Goal: Check status: Check status

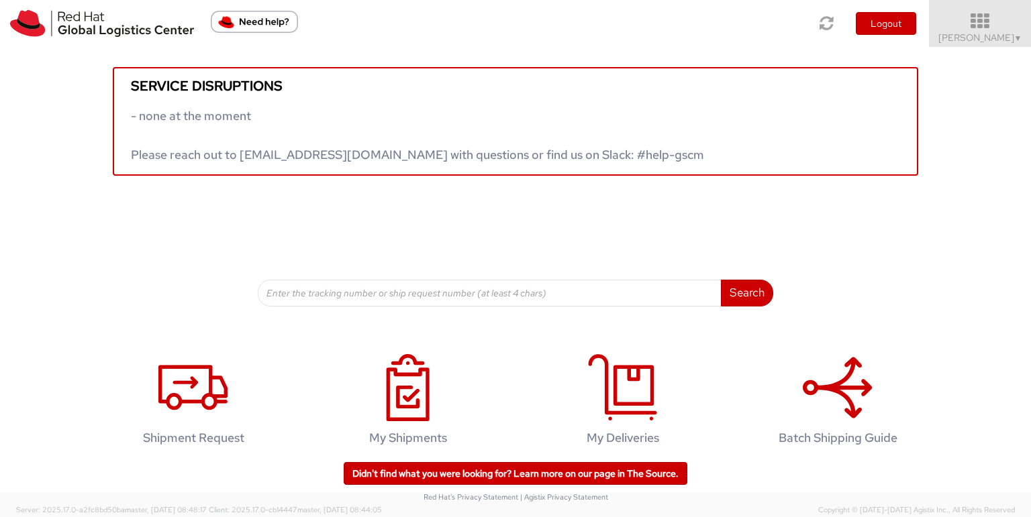
click at [972, 7] on link "[PERSON_NAME] ▼" at bounding box center [980, 23] width 102 height 47
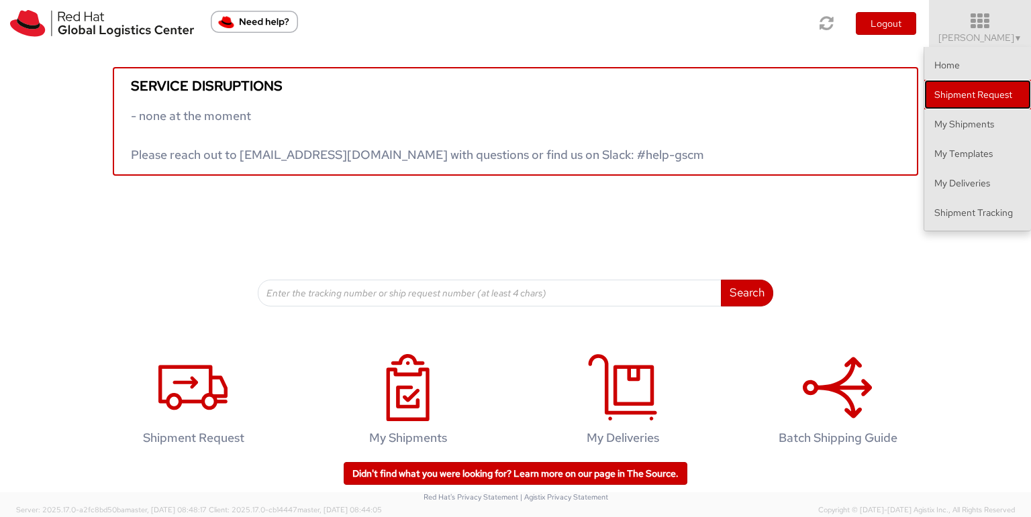
click at [967, 91] on link "Shipment Request" at bounding box center [977, 95] width 107 height 30
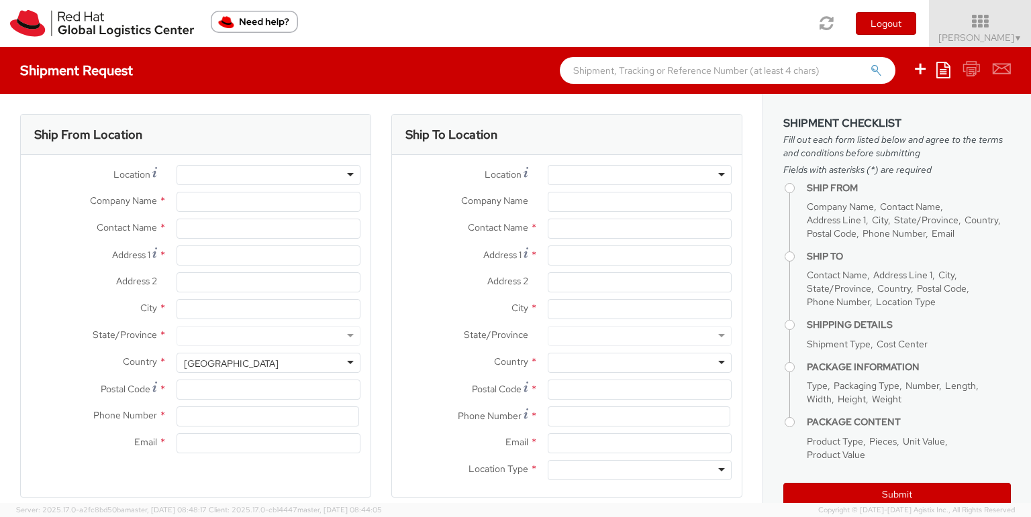
select select
select select "701"
click at [973, 29] on icon at bounding box center [980, 21] width 117 height 19
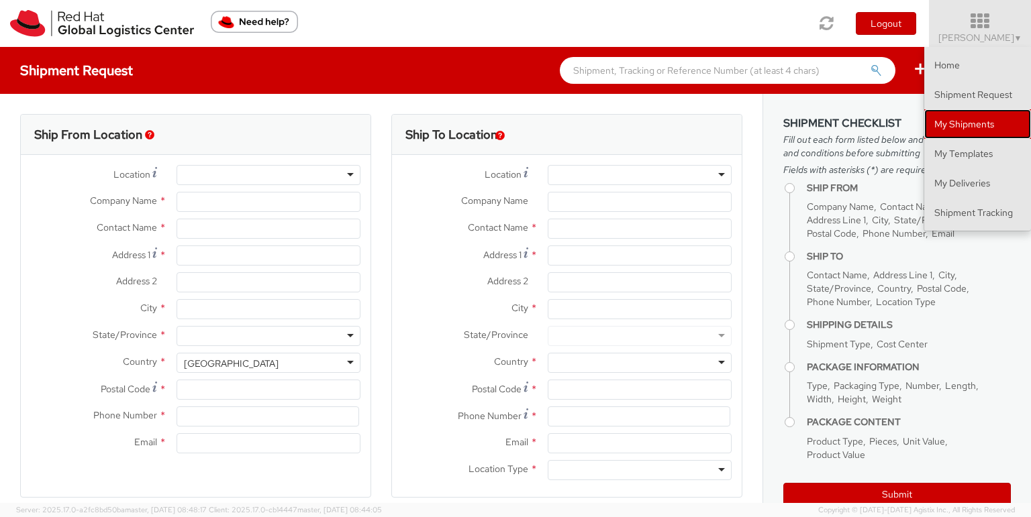
click at [966, 126] on link "My Shipments" at bounding box center [977, 124] width 107 height 30
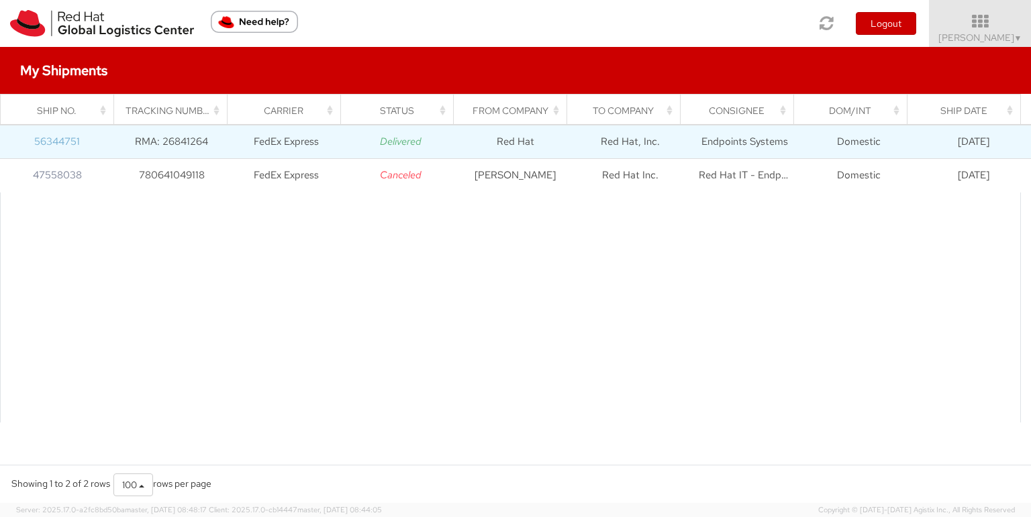
click at [68, 139] on link "56344751" at bounding box center [57, 141] width 46 height 13
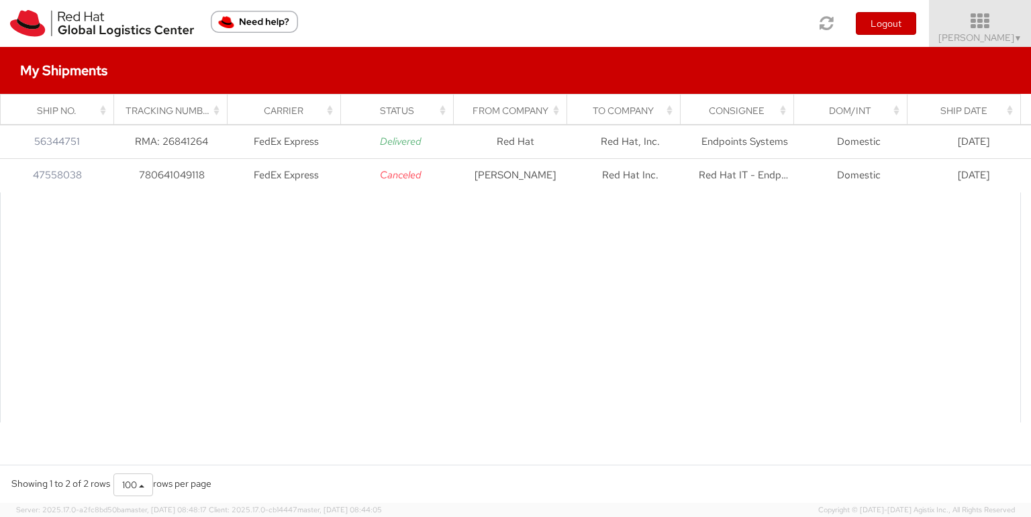
click at [974, 9] on link "[PERSON_NAME] ▼" at bounding box center [980, 23] width 102 height 47
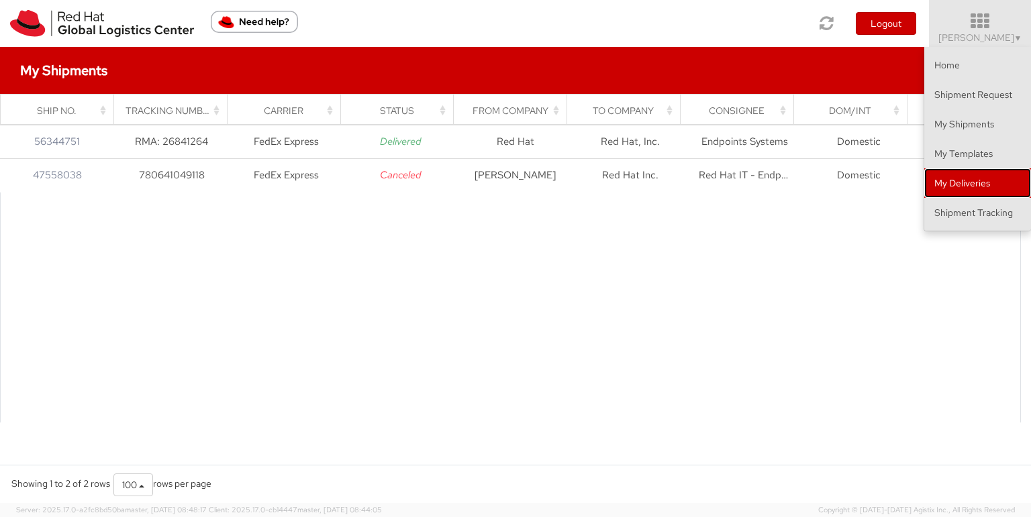
click at [985, 189] on link "My Deliveries" at bounding box center [977, 183] width 107 height 30
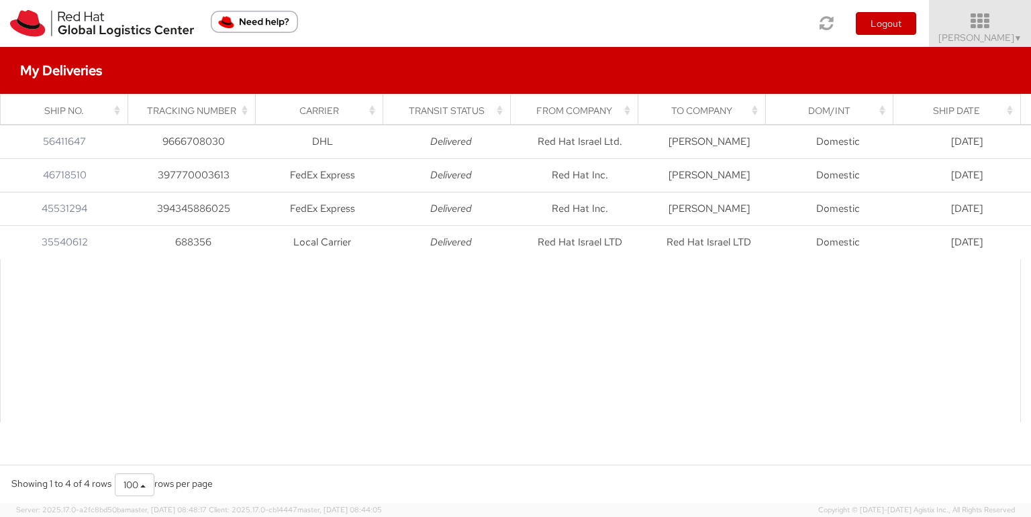
click at [981, 25] on icon at bounding box center [980, 21] width 117 height 19
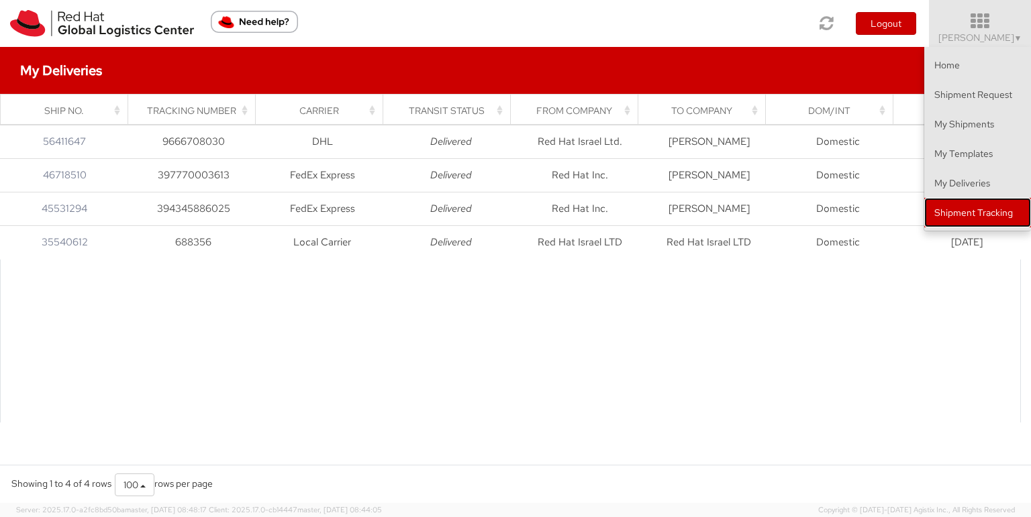
click at [965, 218] on link "Shipment Tracking" at bounding box center [977, 213] width 107 height 30
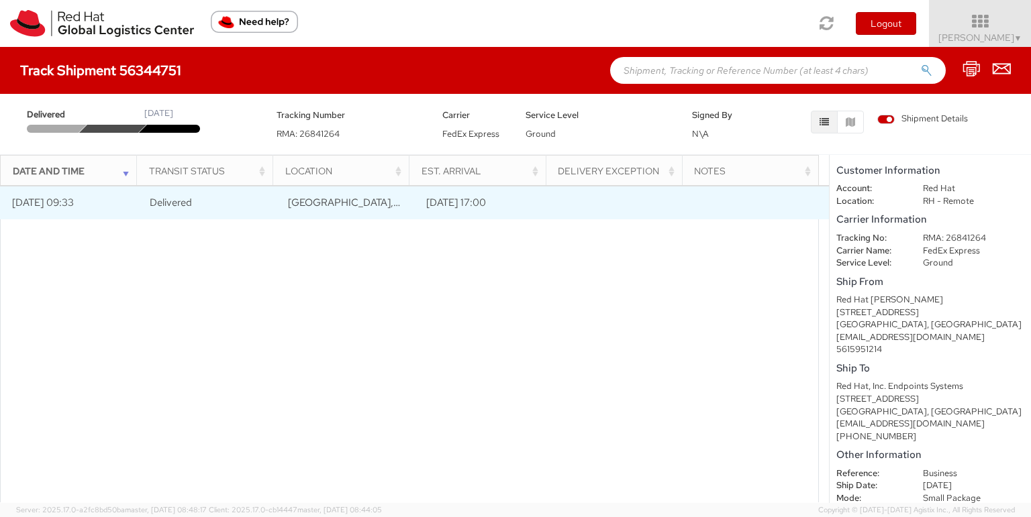
click at [56, 206] on td "07/30/2025 09:33" at bounding box center [69, 203] width 138 height 34
click at [482, 197] on td "08/04/2025 17:00" at bounding box center [483, 203] width 138 height 34
click at [160, 206] on span "Delivered" at bounding box center [171, 202] width 42 height 13
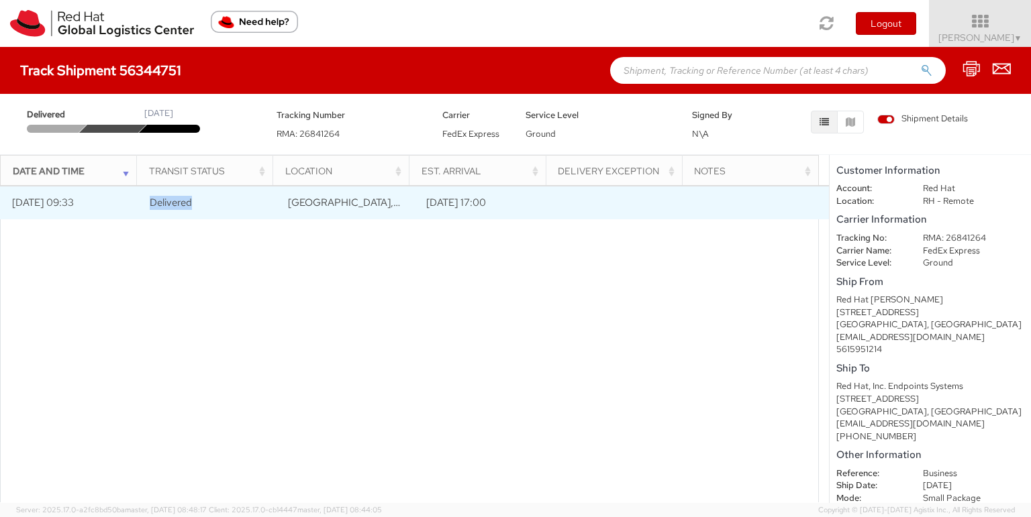
click at [160, 206] on span "Delivered" at bounding box center [171, 202] width 42 height 13
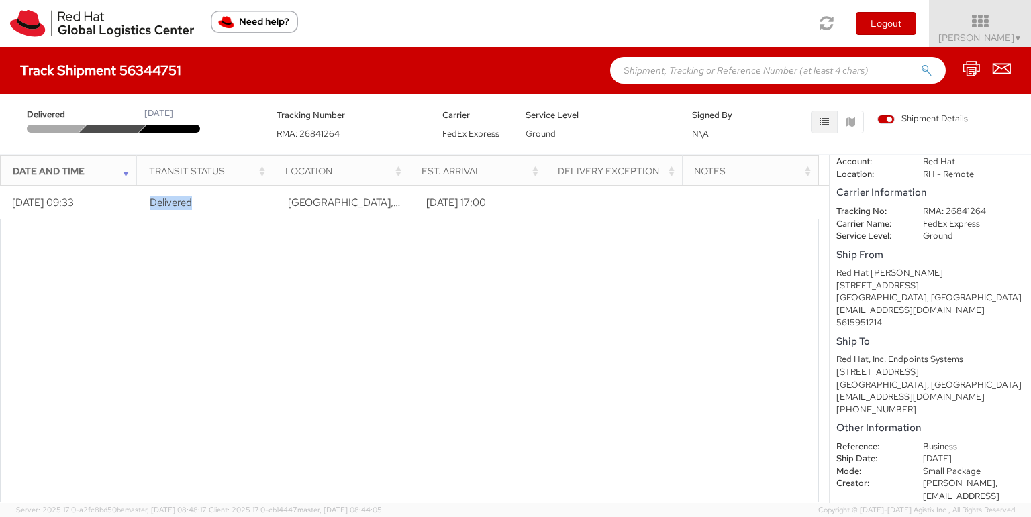
scroll to position [51, 0]
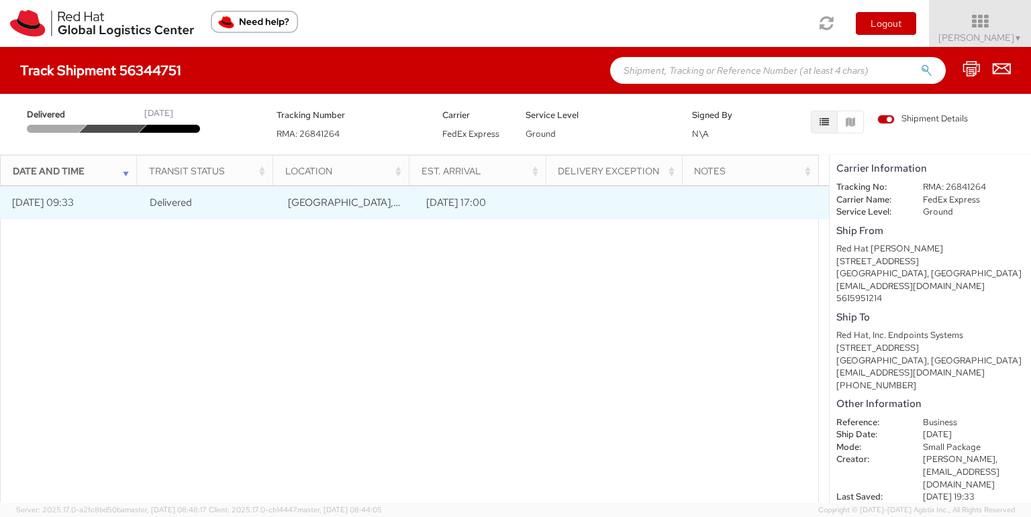
click at [53, 189] on td "07/30/2025 09:33" at bounding box center [69, 203] width 138 height 34
